Goal: Information Seeking & Learning: Learn about a topic

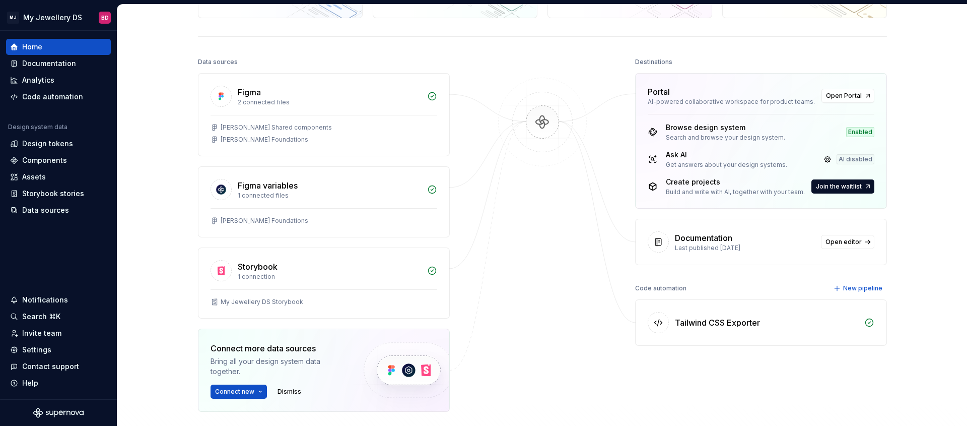
scroll to position [91, 0]
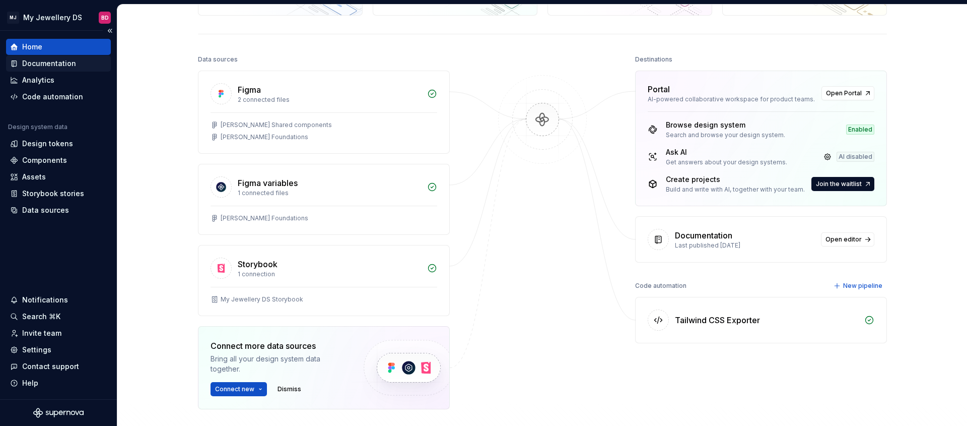
click at [53, 61] on div "Documentation" at bounding box center [49, 63] width 54 height 10
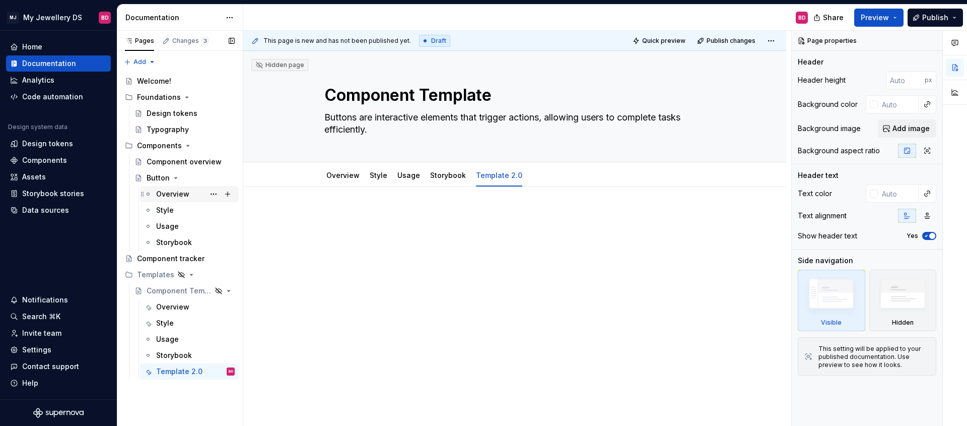
click at [180, 196] on div "Overview" at bounding box center [172, 194] width 33 height 10
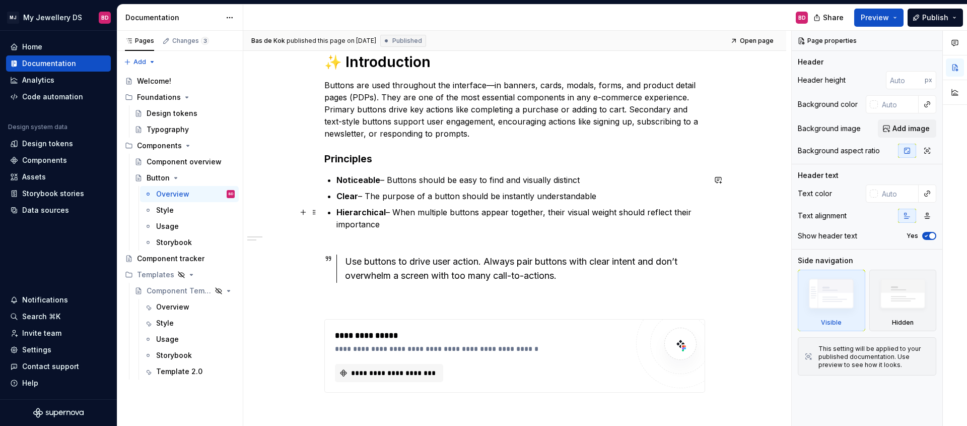
scroll to position [264, 0]
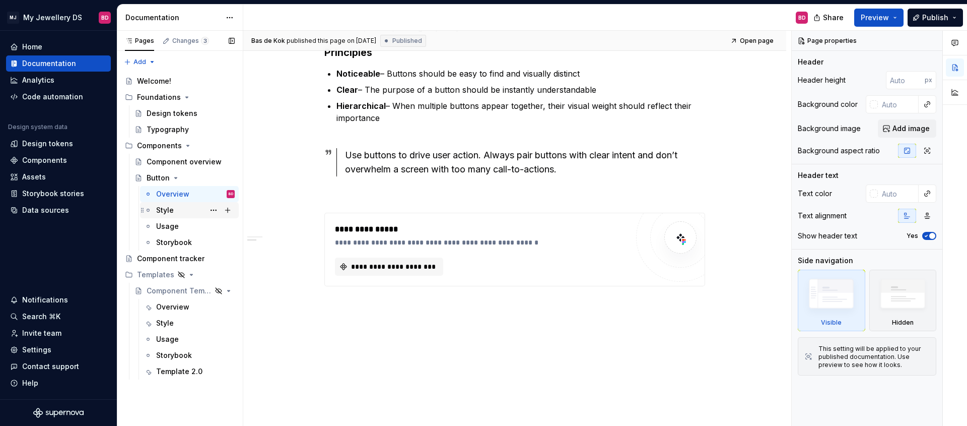
click at [174, 214] on div "Style" at bounding box center [195, 210] width 79 height 14
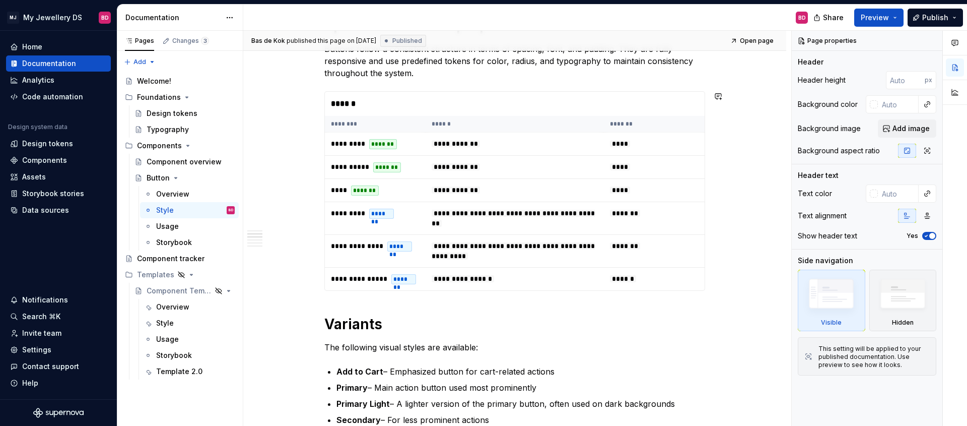
scroll to position [664, 0]
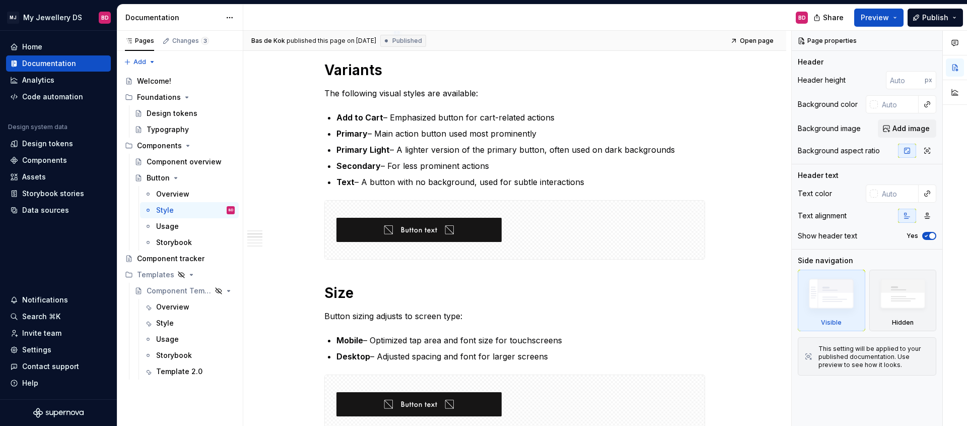
type textarea "*"
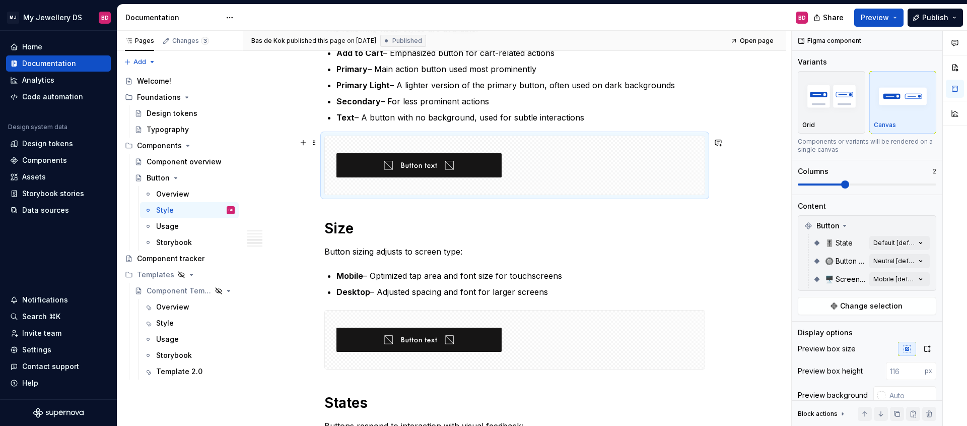
click at [529, 155] on div at bounding box center [515, 165] width 380 height 58
click at [575, 167] on div at bounding box center [515, 165] width 380 height 58
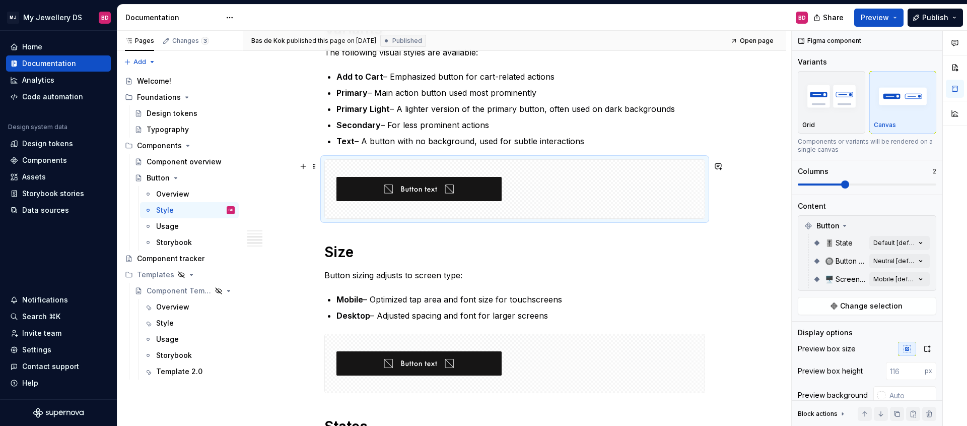
scroll to position [636, 0]
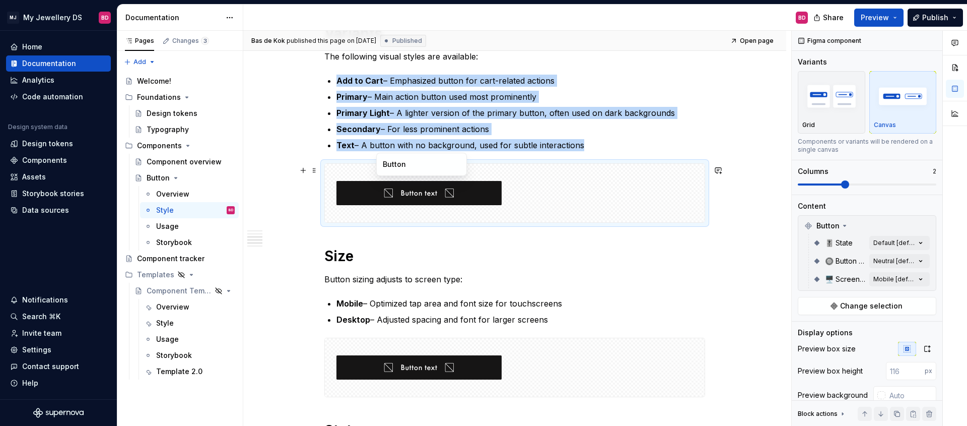
click at [442, 187] on img at bounding box center [419, 193] width 165 height 50
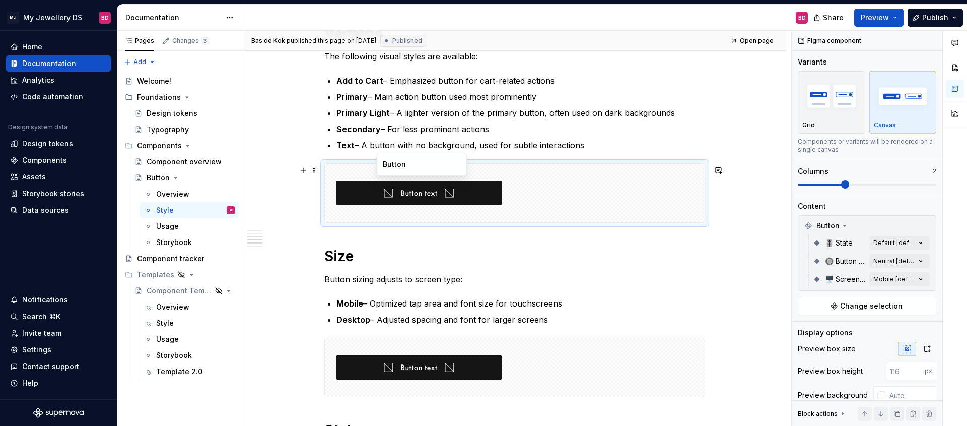
click at [421, 172] on div "Button" at bounding box center [421, 164] width 91 height 23
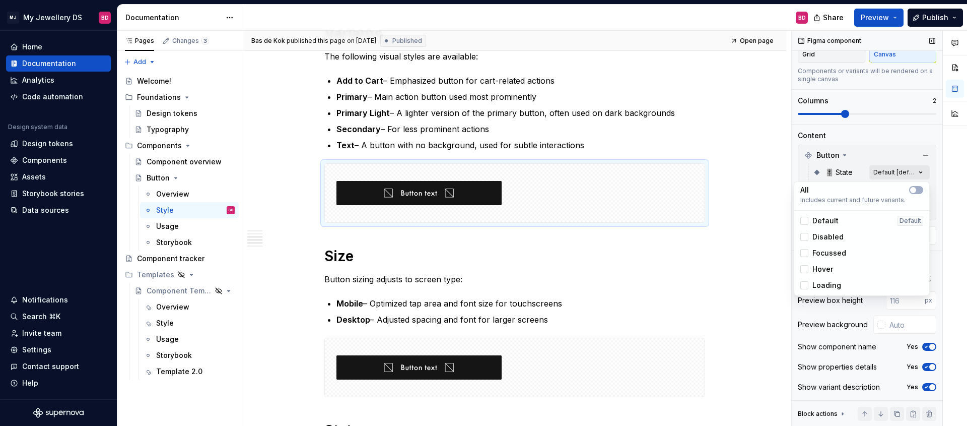
click at [903, 173] on div "Comments Open comments No comments yet Select ‘Comment’ from the block context …" at bounding box center [879, 228] width 175 height 395
click at [857, 244] on div "Disabled" at bounding box center [861, 237] width 131 height 16
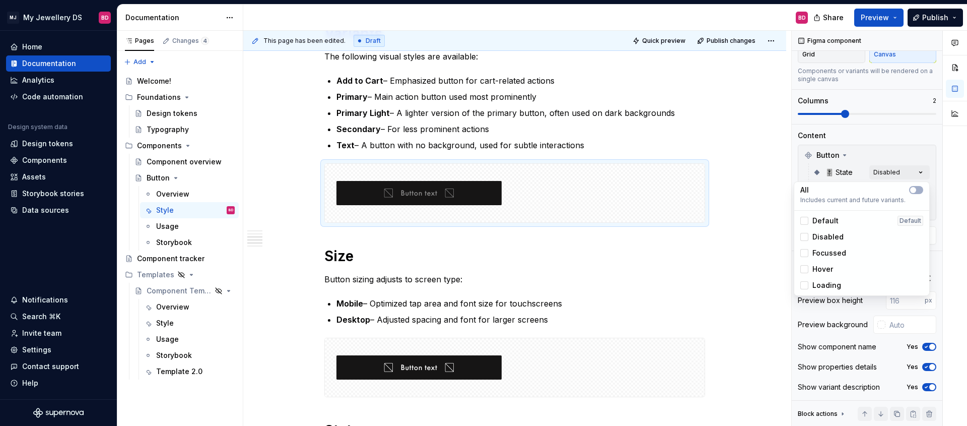
click at [841, 236] on span "Disabled" at bounding box center [828, 237] width 31 height 10
click at [841, 270] on div "Hover" at bounding box center [862, 269] width 123 height 10
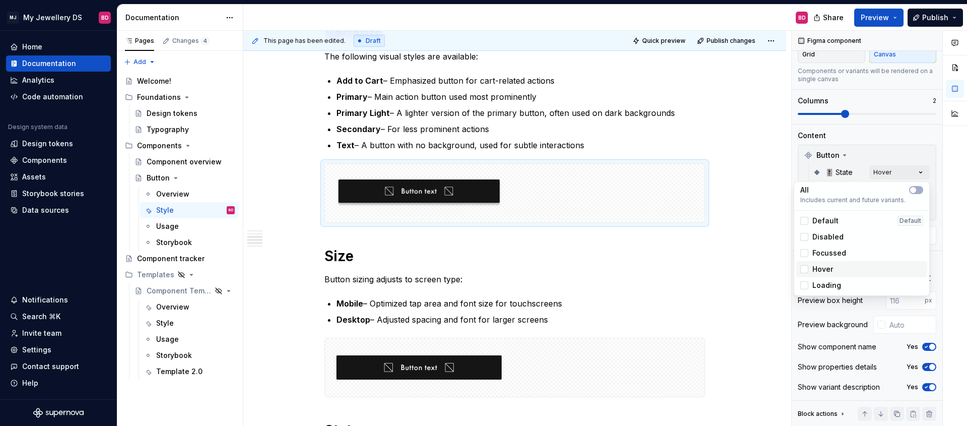
click at [841, 270] on div "Hover" at bounding box center [862, 269] width 123 height 10
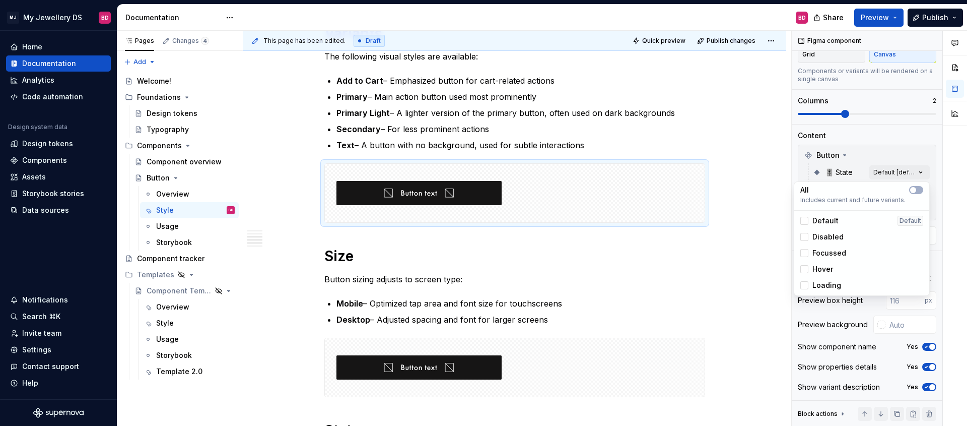
click at [741, 255] on html "MJ My Jewellery DS BD Home Documentation Analytics Code automation Design syste…" at bounding box center [483, 213] width 967 height 426
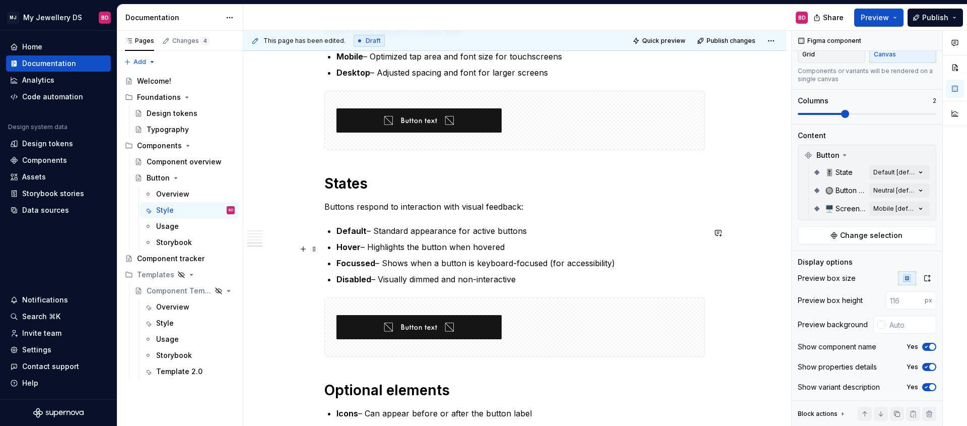
scroll to position [1170, 0]
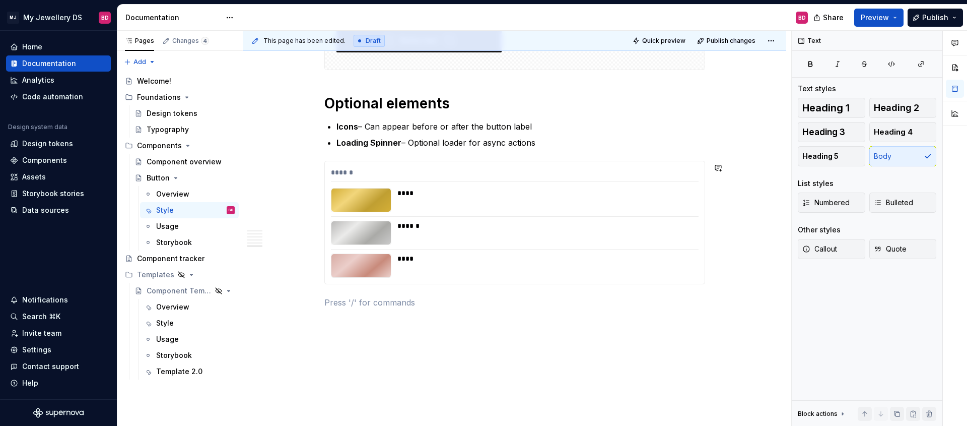
scroll to position [0, 0]
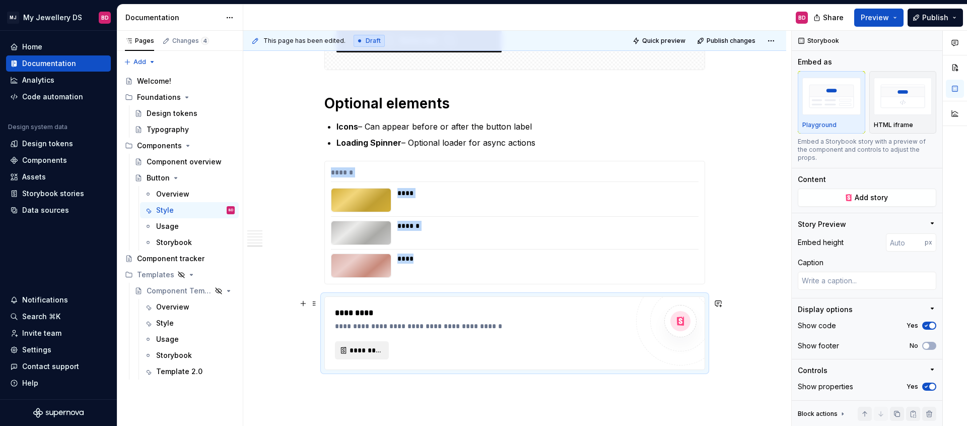
click at [361, 354] on span "*********" at bounding box center [366, 350] width 33 height 10
type textarea "*"
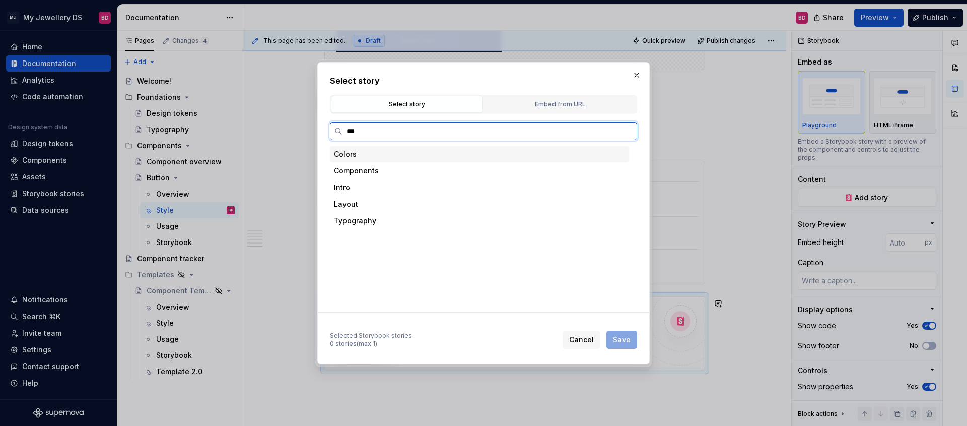
type input "****"
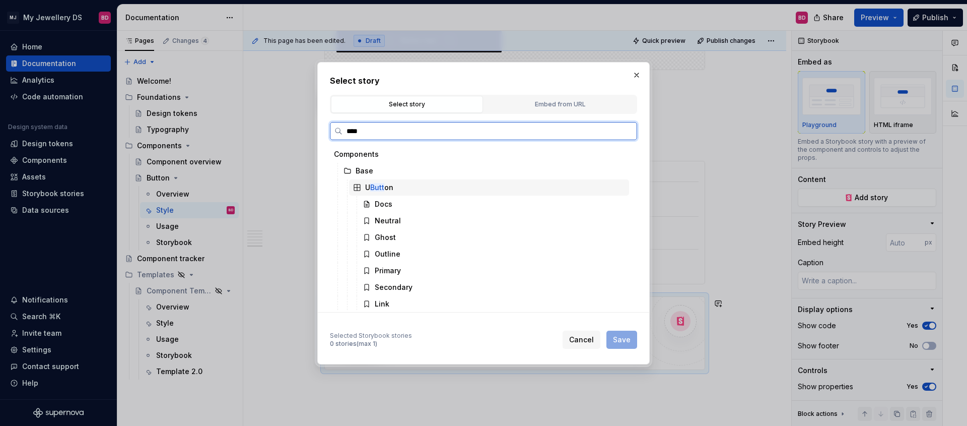
click at [437, 187] on div "U Butt on" at bounding box center [489, 187] width 280 height 16
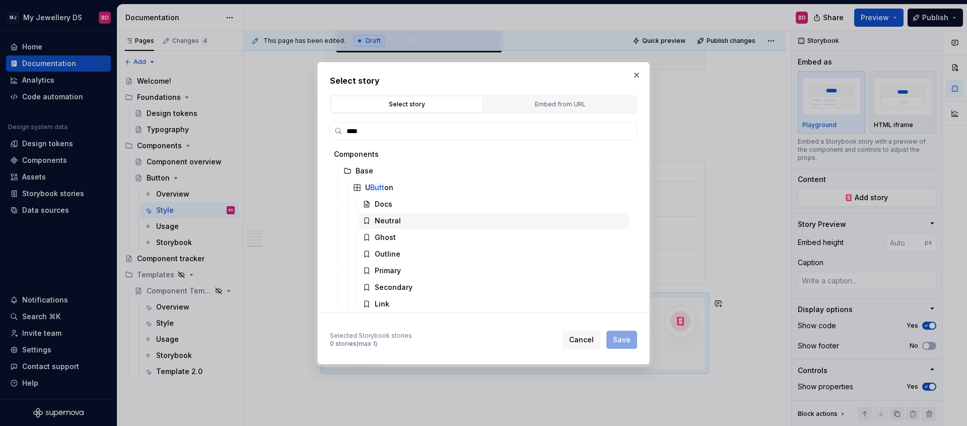
scroll to position [2, 0]
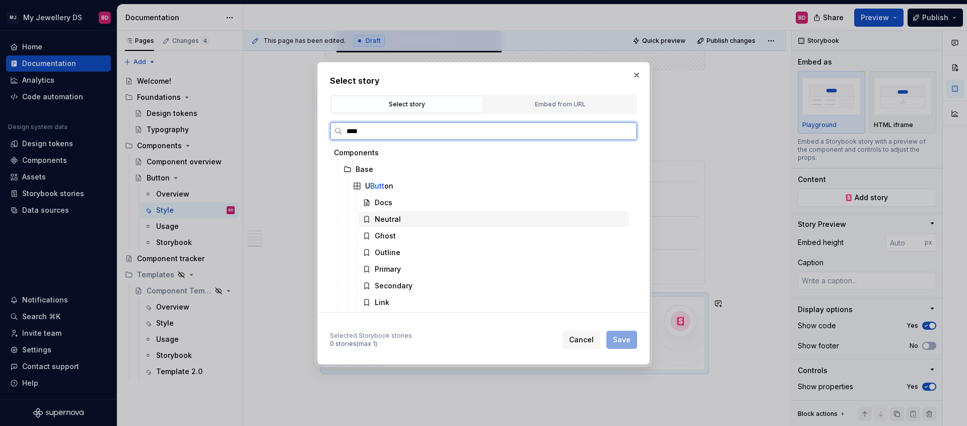
click at [391, 221] on div "Neutral" at bounding box center [388, 219] width 26 height 10
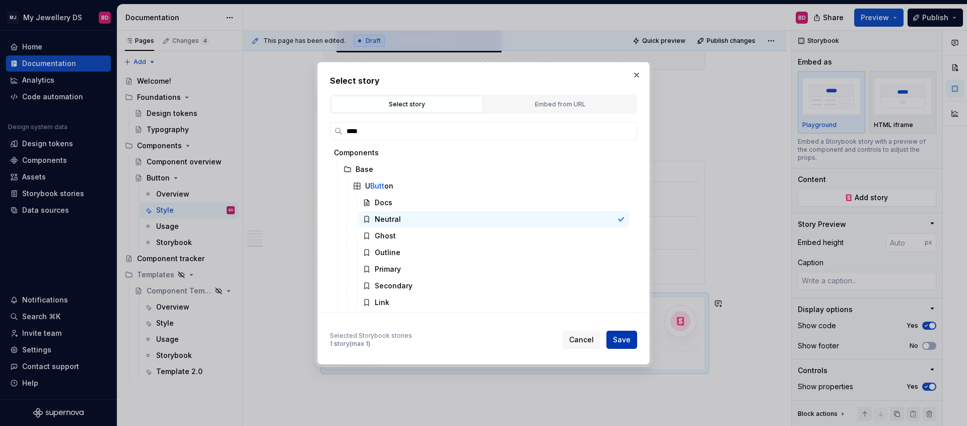
click at [628, 343] on span "Save" at bounding box center [622, 340] width 18 height 10
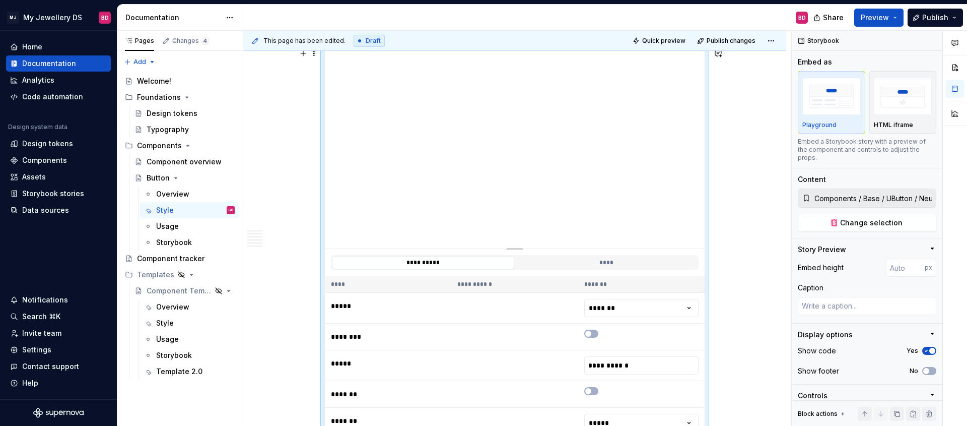
scroll to position [1421, 0]
click at [591, 336] on span "button" at bounding box center [588, 332] width 6 height 6
click at [595, 347] on td at bounding box center [641, 341] width 126 height 27
click at [600, 355] on td at bounding box center [641, 341] width 126 height 27
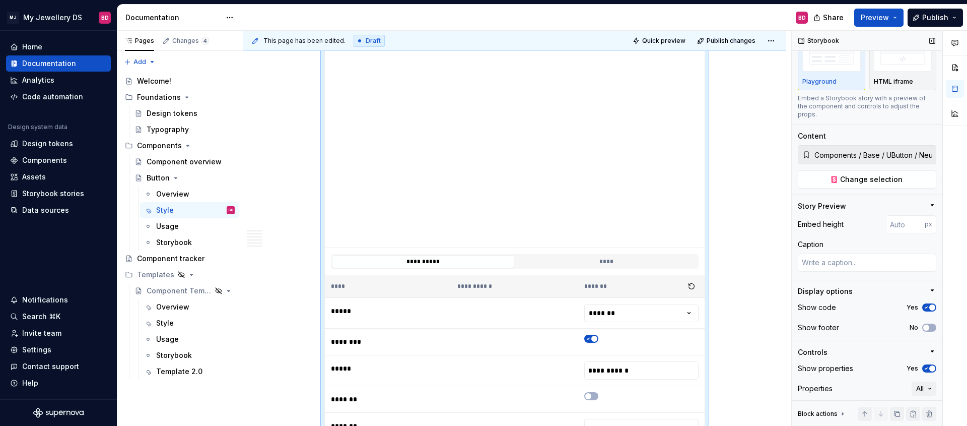
scroll to position [44, 0]
click at [926, 302] on button "Yes" at bounding box center [929, 306] width 14 height 8
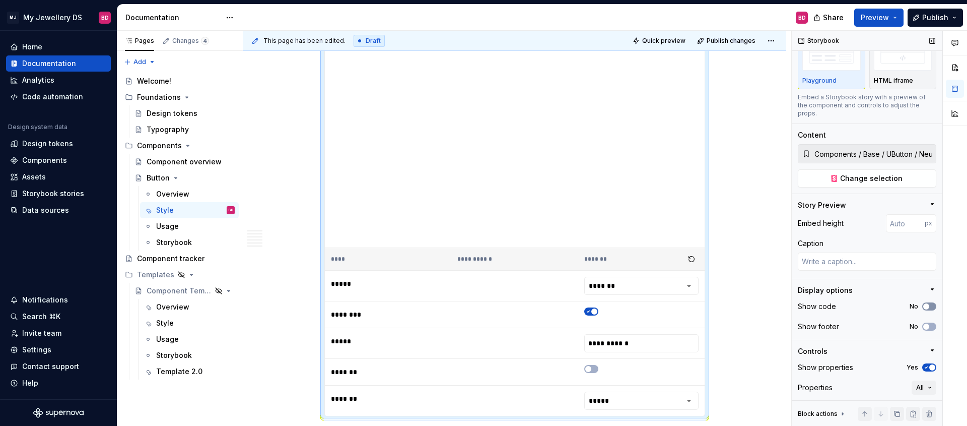
click at [926, 302] on button "No" at bounding box center [929, 306] width 14 height 8
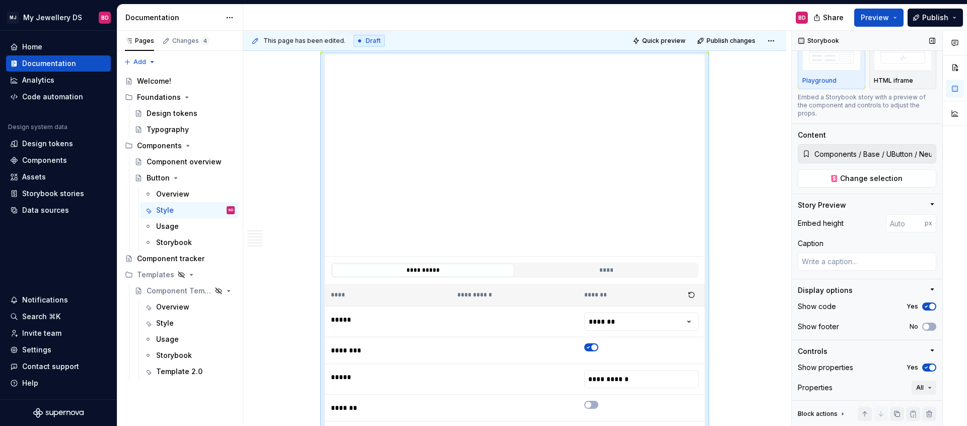
scroll to position [77, 0]
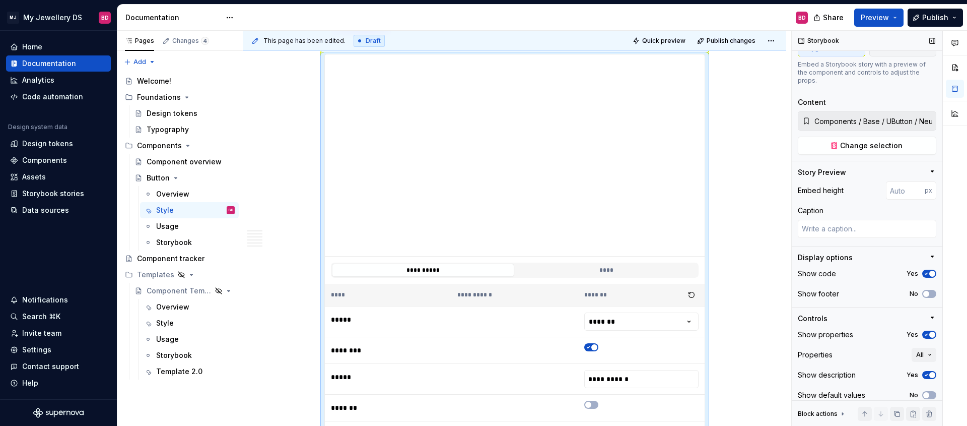
click at [927, 331] on icon "button" at bounding box center [926, 334] width 8 height 6
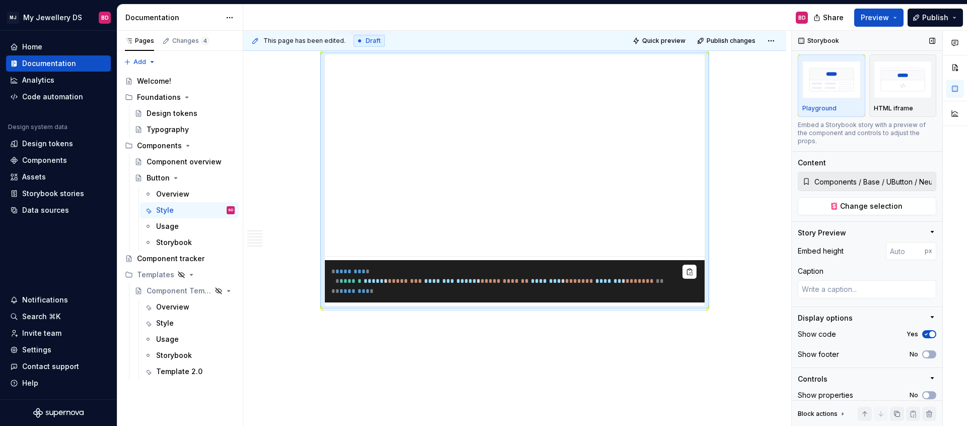
click at [927, 331] on icon "button" at bounding box center [926, 334] width 8 height 6
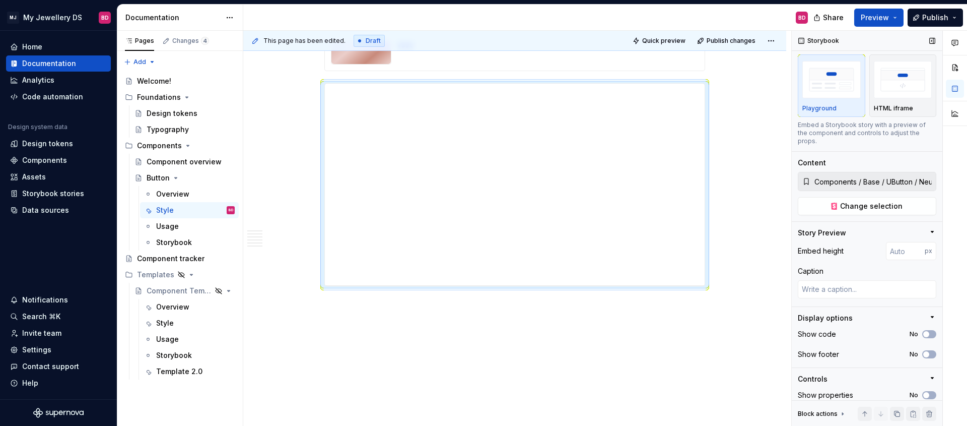
scroll to position [1385, 0]
click at [927, 331] on span "button" at bounding box center [926, 334] width 6 height 6
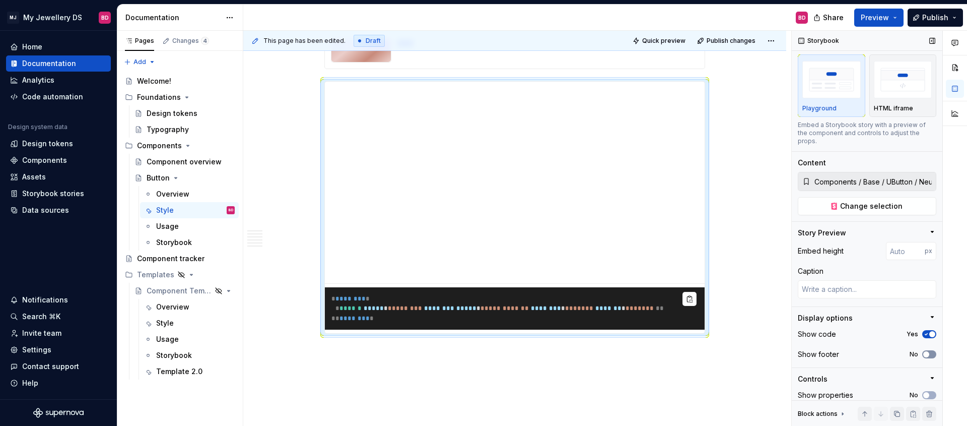
click at [927, 351] on span "button" at bounding box center [926, 354] width 6 height 6
click at [927, 351] on icon "button" at bounding box center [926, 354] width 8 height 6
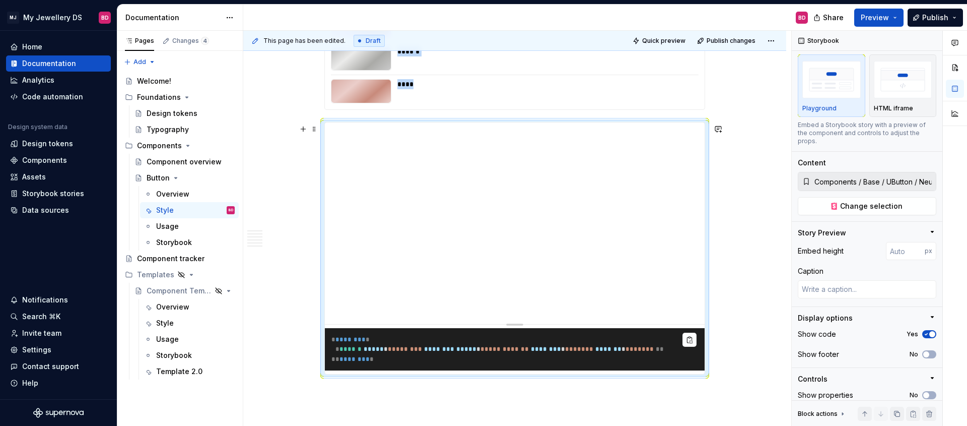
scroll to position [1337, 0]
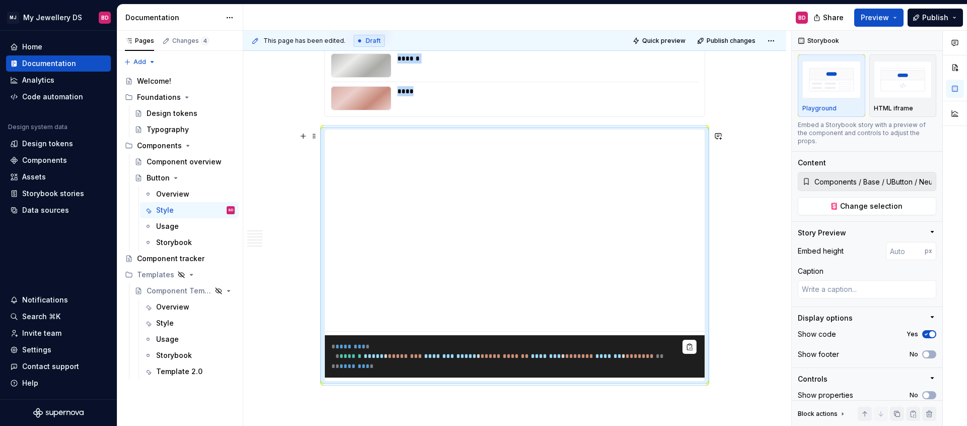
click at [824, 295] on div "Embed height px Caption" at bounding box center [867, 274] width 139 height 64
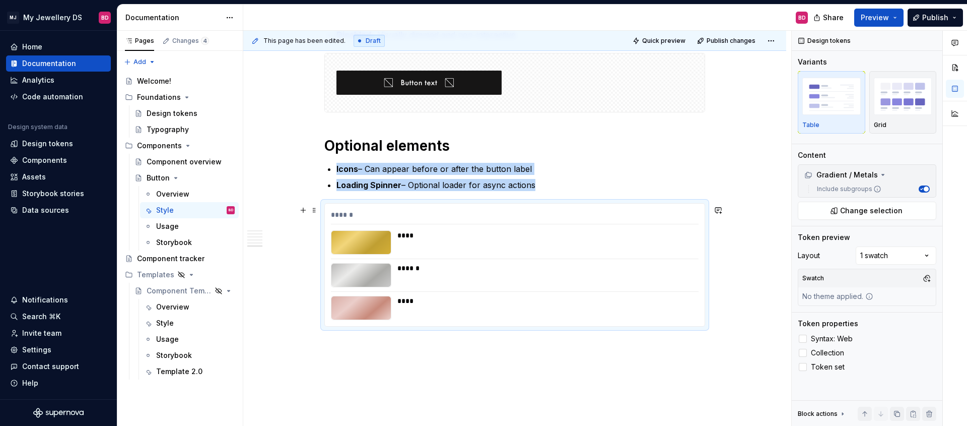
scroll to position [1124, 0]
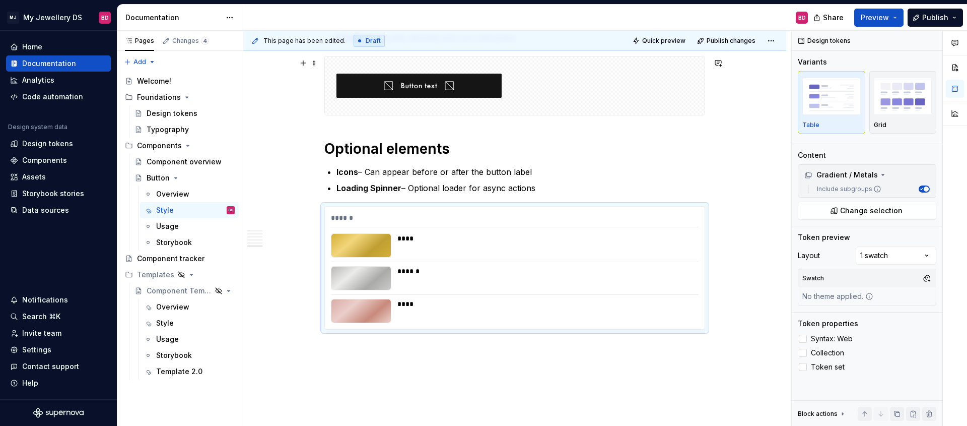
type textarea "*"
